Goal: Transaction & Acquisition: Purchase product/service

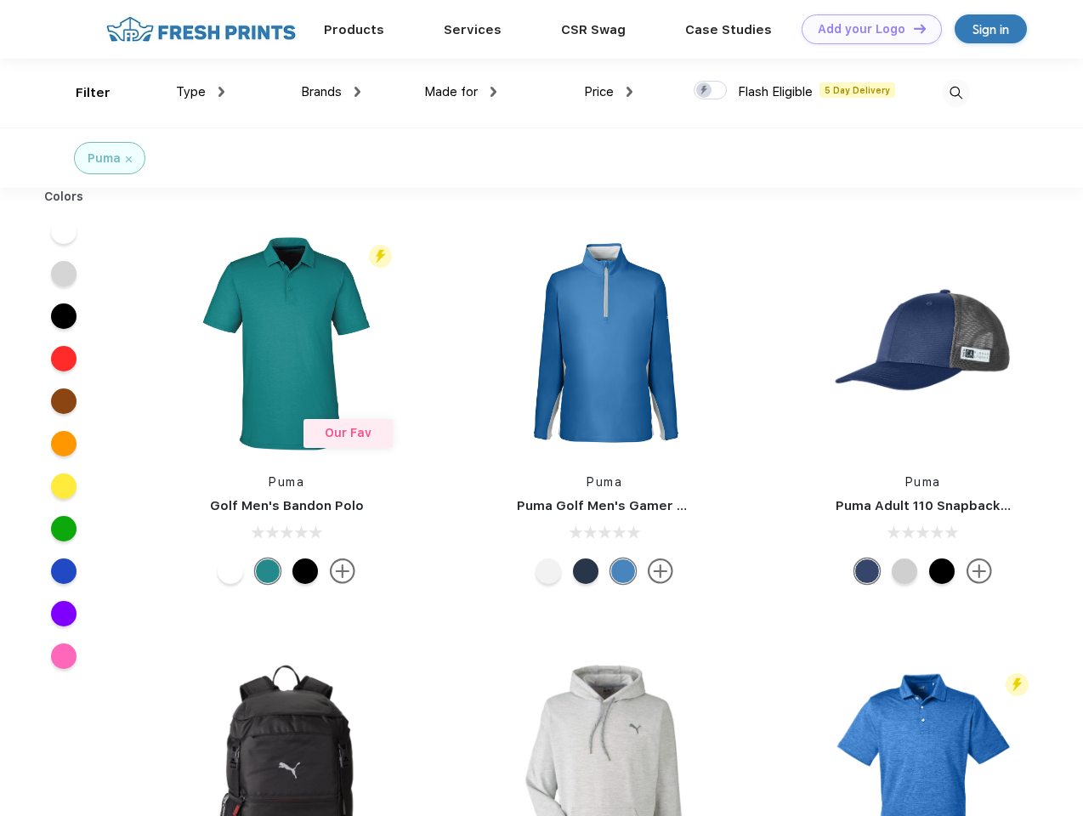
click at [865, 29] on link "Add your Logo Design Tool" at bounding box center [871, 29] width 140 height 30
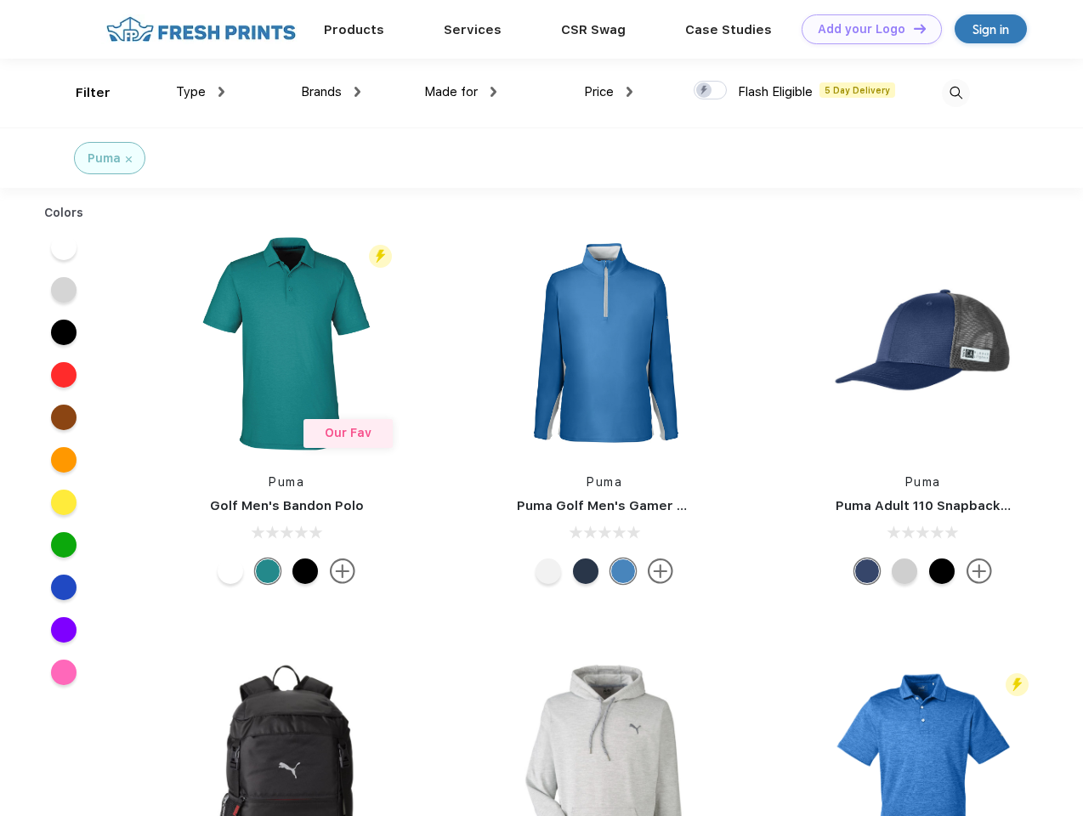
click at [0, 0] on div "Design Tool" at bounding box center [0, 0] width 0 height 0
click at [912, 28] on link "Add your Logo Design Tool" at bounding box center [871, 29] width 140 height 30
click at [82, 93] on div "Filter" at bounding box center [93, 93] width 35 height 20
click at [201, 92] on span "Type" at bounding box center [191, 91] width 30 height 15
click at [331, 92] on span "Brands" at bounding box center [321, 91] width 41 height 15
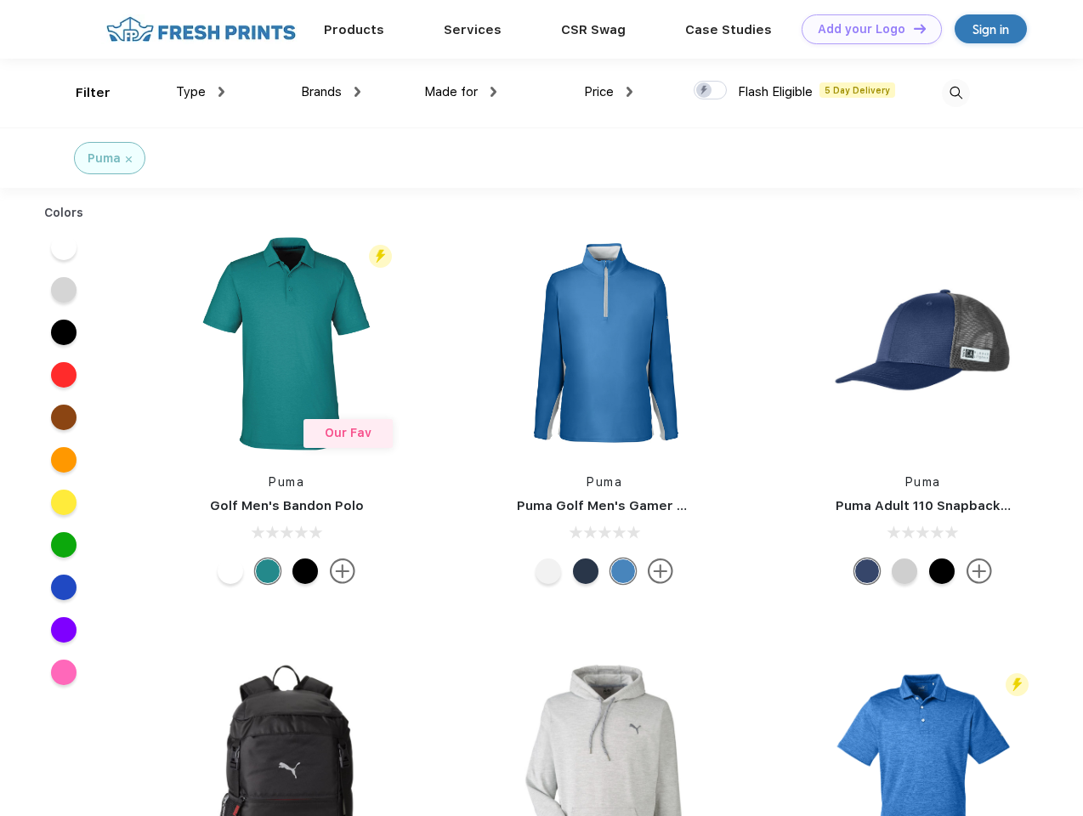
click at [461, 92] on span "Made for" at bounding box center [451, 91] width 54 height 15
click at [608, 92] on span "Price" at bounding box center [599, 91] width 30 height 15
click at [710, 91] on div at bounding box center [709, 90] width 33 height 19
click at [704, 91] on input "checkbox" at bounding box center [698, 85] width 11 height 11
click at [955, 93] on img at bounding box center [955, 93] width 28 height 28
